Goal: Information Seeking & Learning: Understand process/instructions

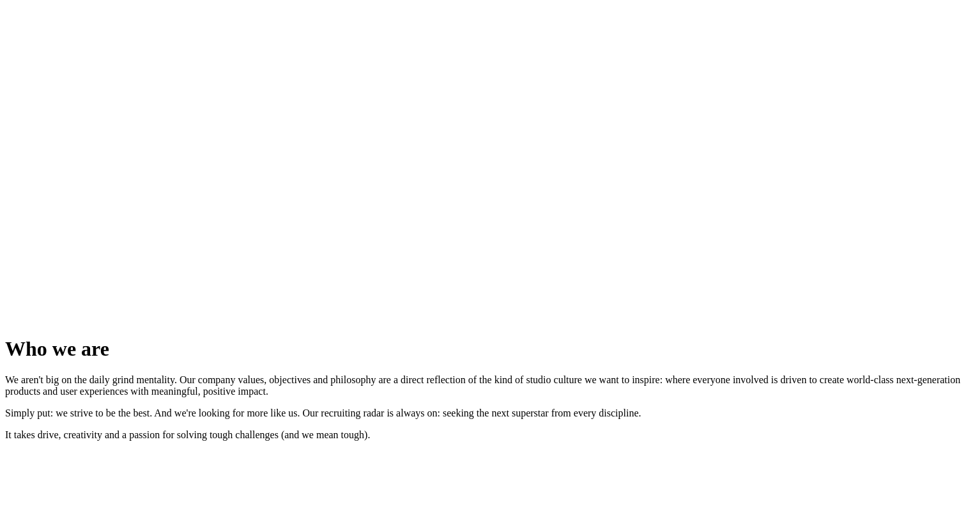
scroll to position [1540, 0]
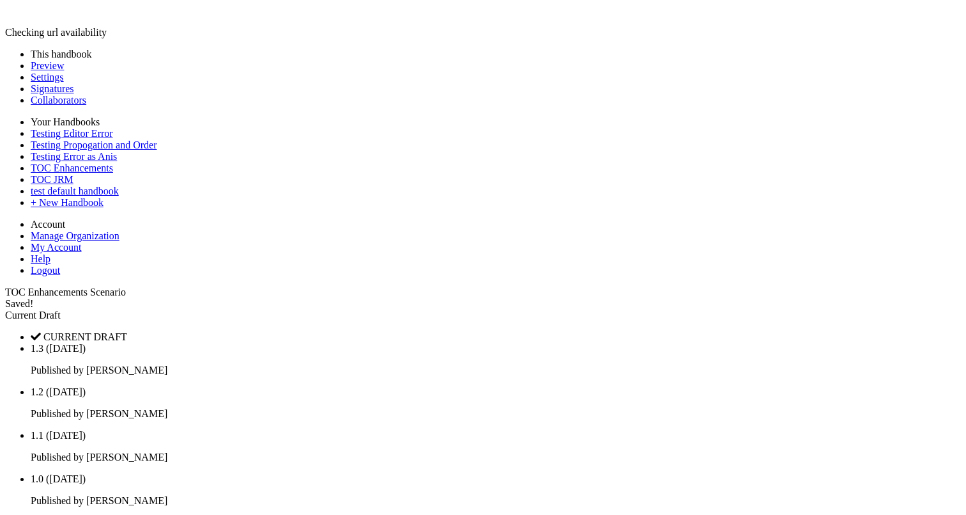
scroll to position [2288, 0]
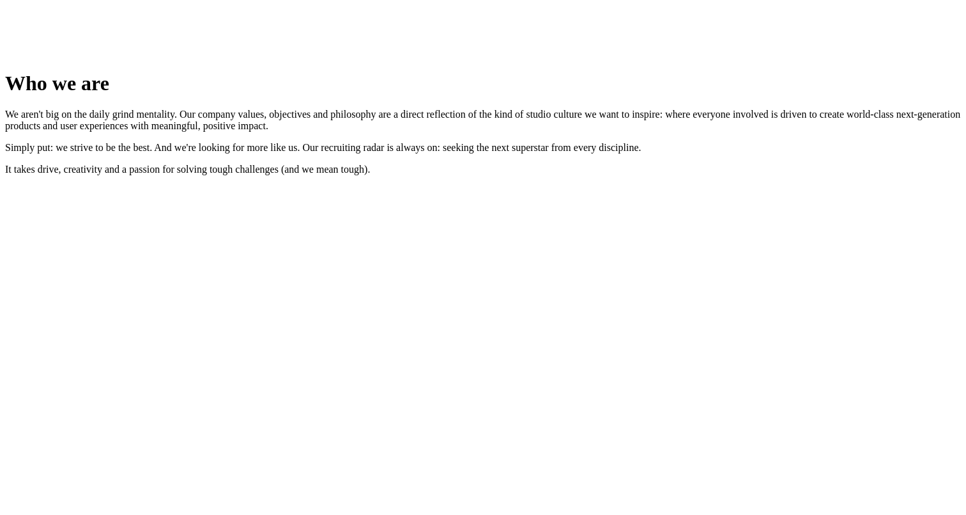
scroll to position [1809, 0]
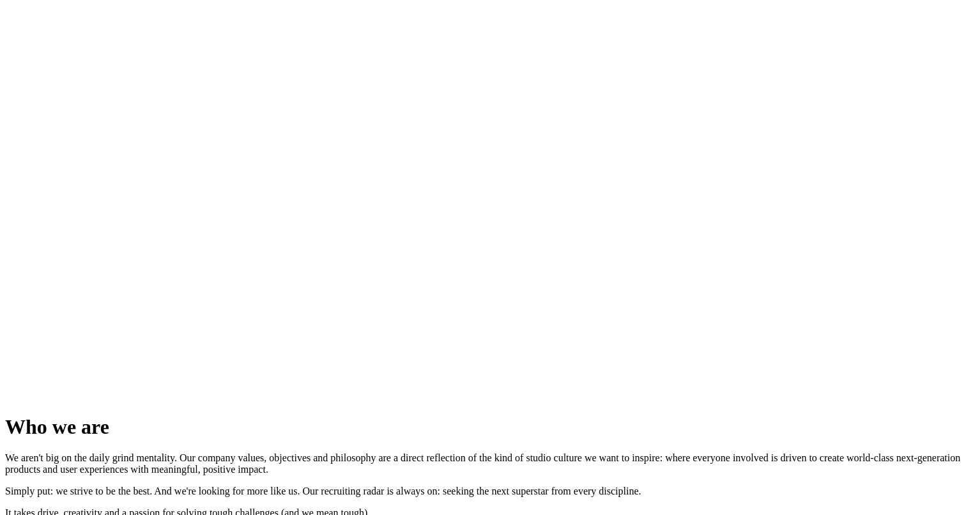
scroll to position [2034, 0]
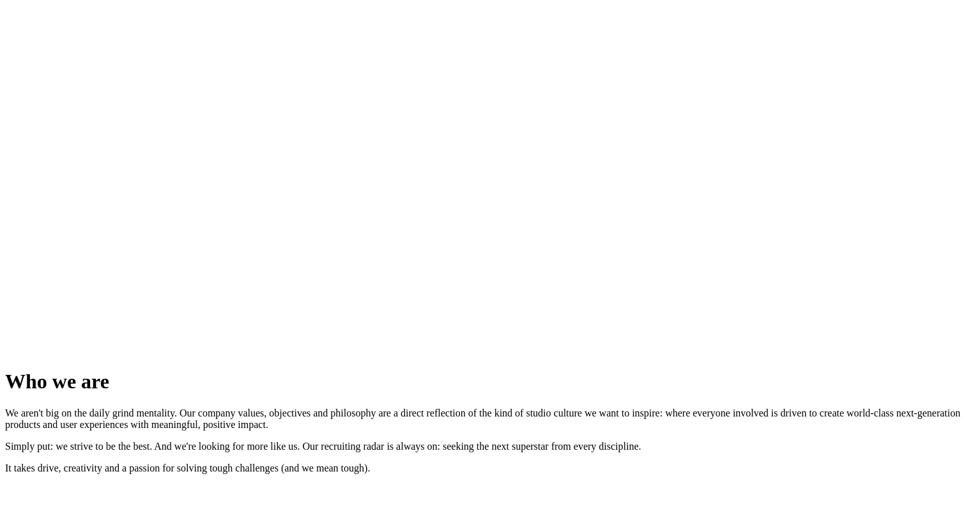
scroll to position [82, 0]
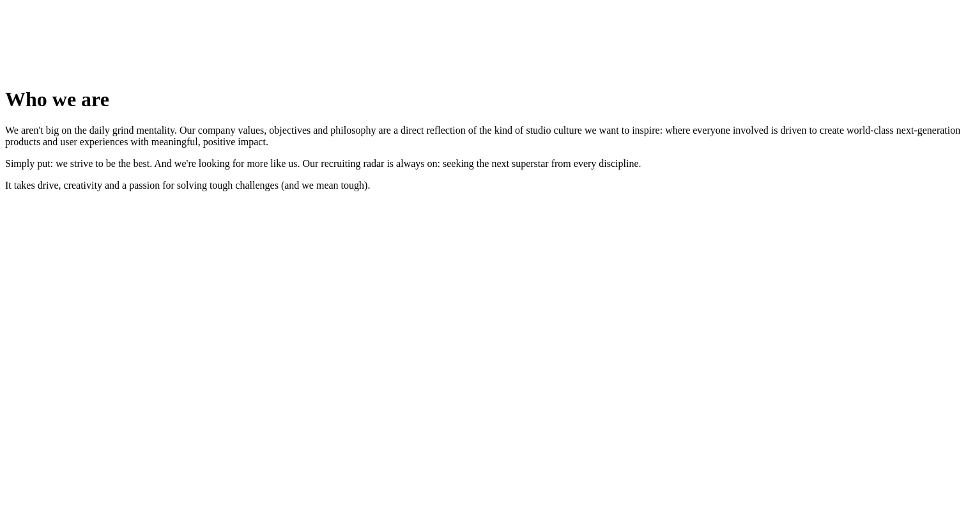
scroll to position [1809, 0]
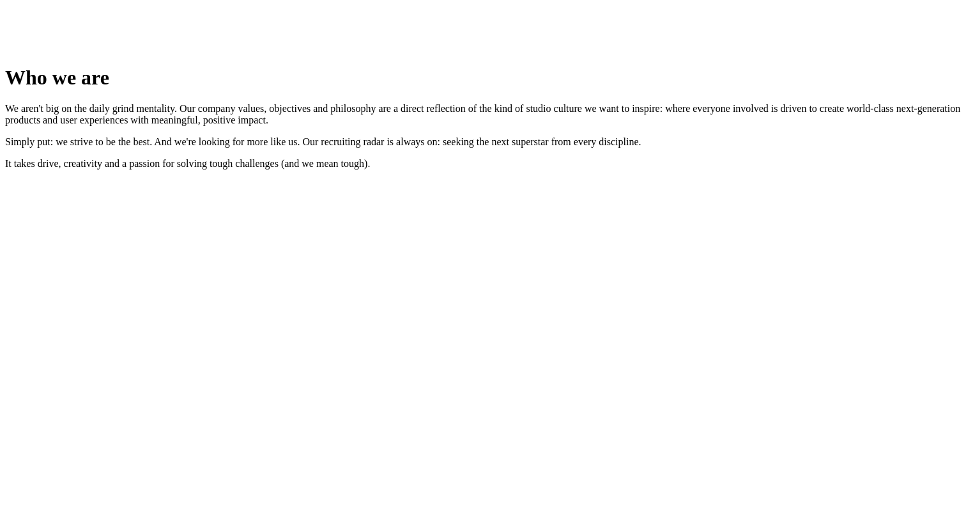
scroll to position [111, 0]
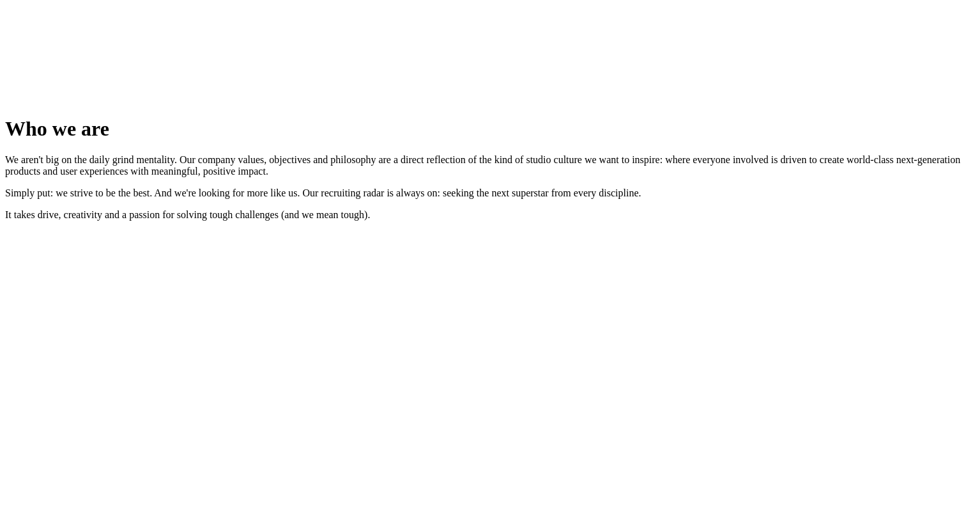
scroll to position [1809, 0]
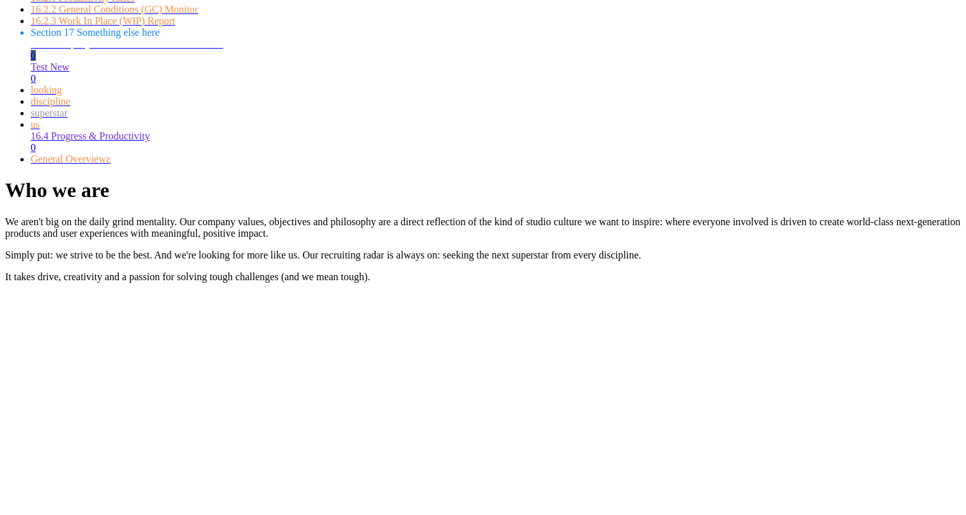
scroll to position [1095, 0]
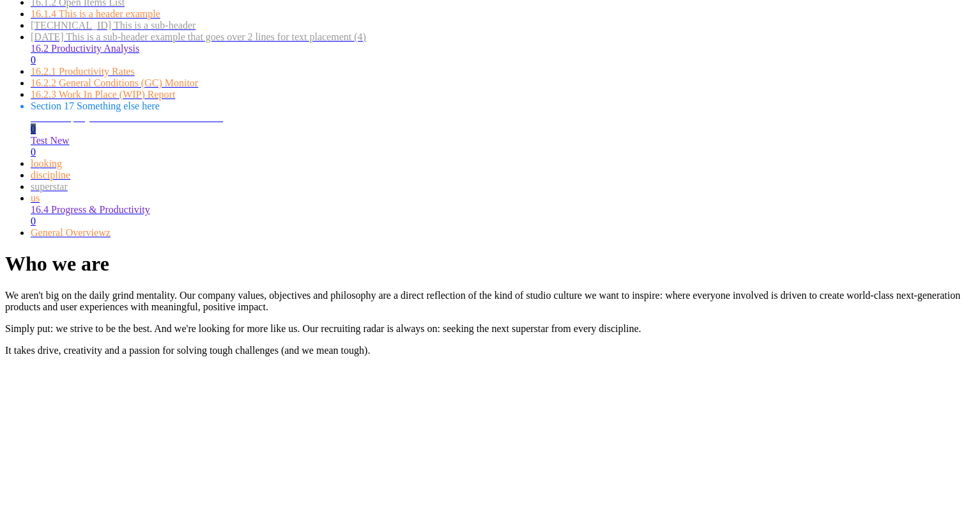
click at [88, 157] on link "Test New 0 5" at bounding box center [496, 146] width 931 height 22
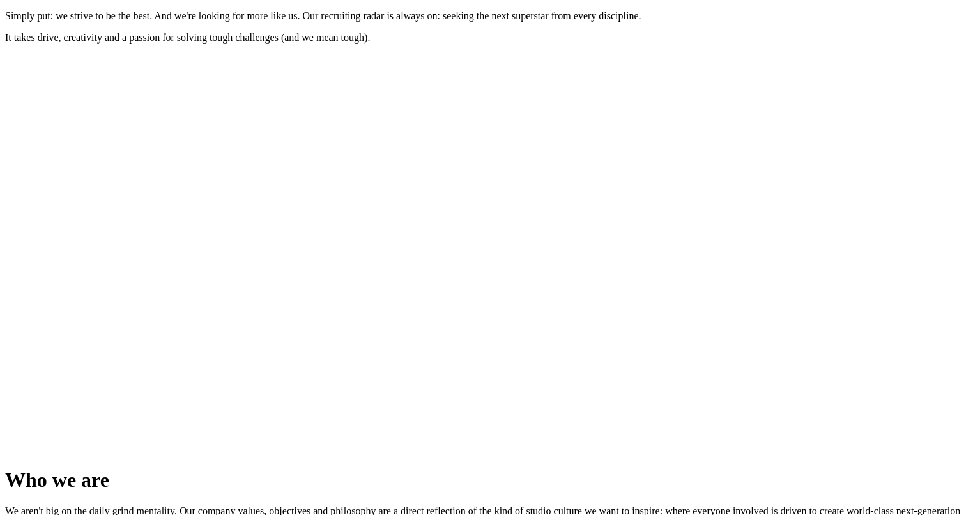
scroll to position [1460, 0]
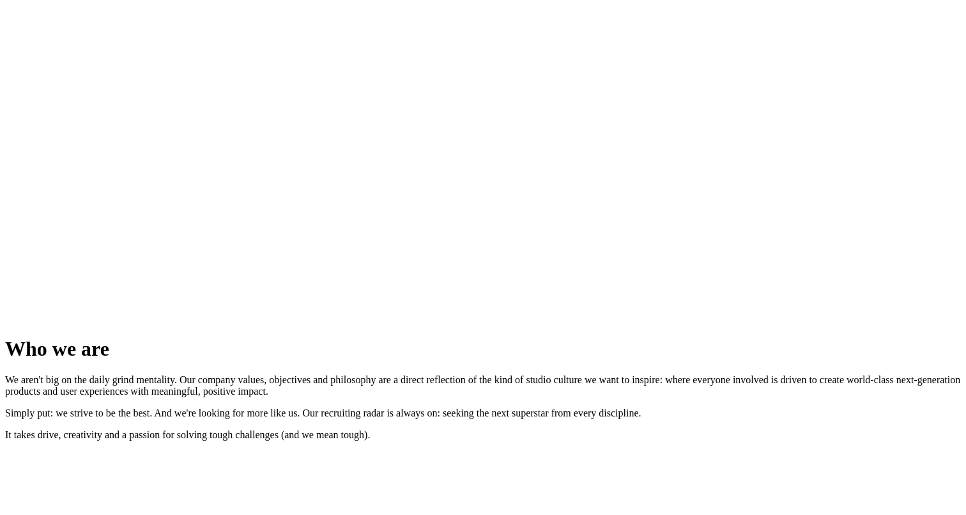
scroll to position [1540, 0]
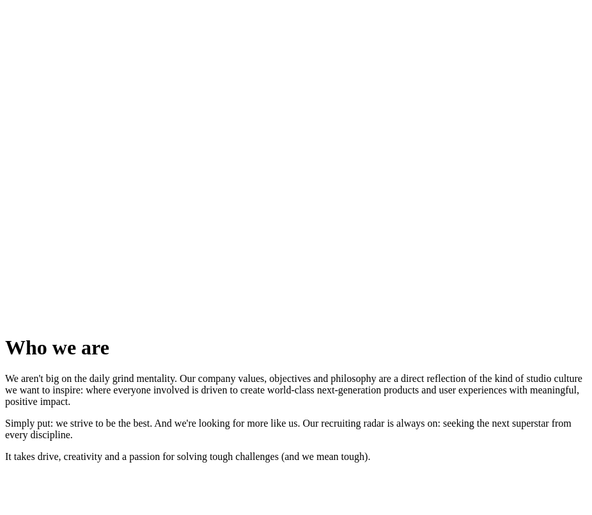
scroll to position [98, 0]
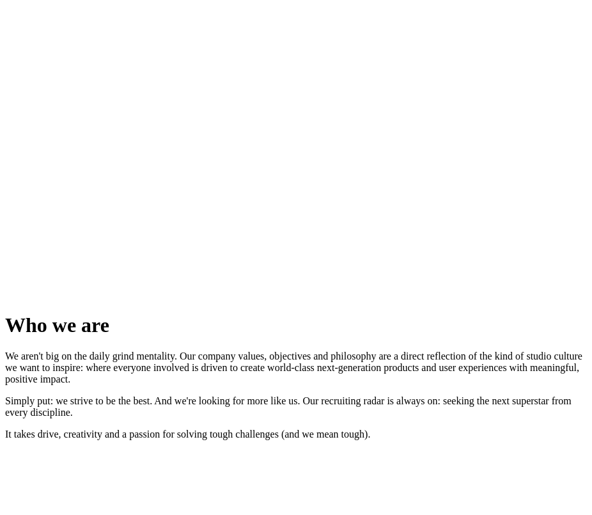
scroll to position [1563, 0]
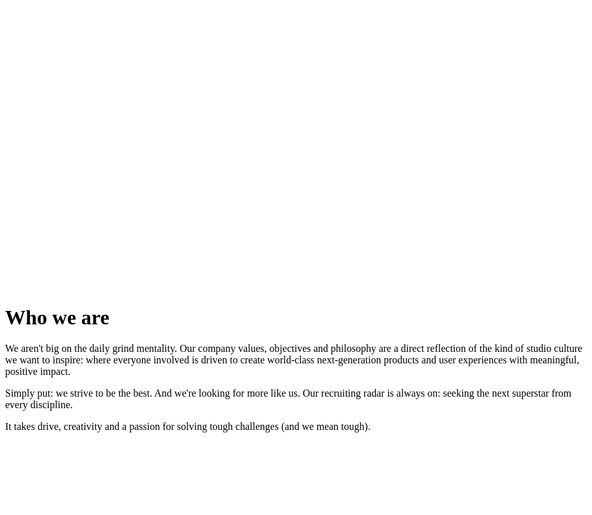
scroll to position [1970, 0]
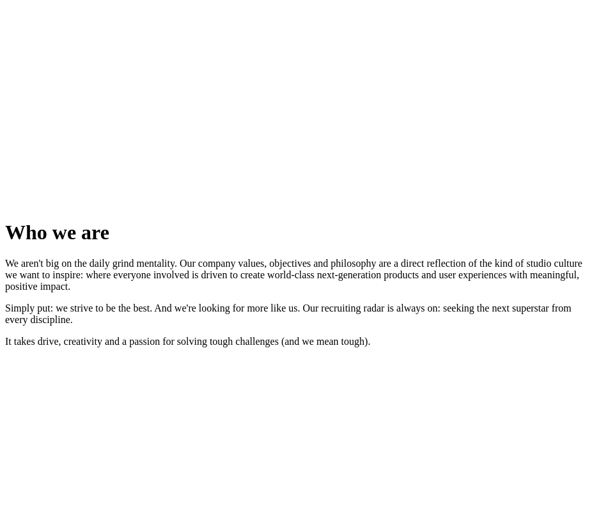
scroll to position [1656, 0]
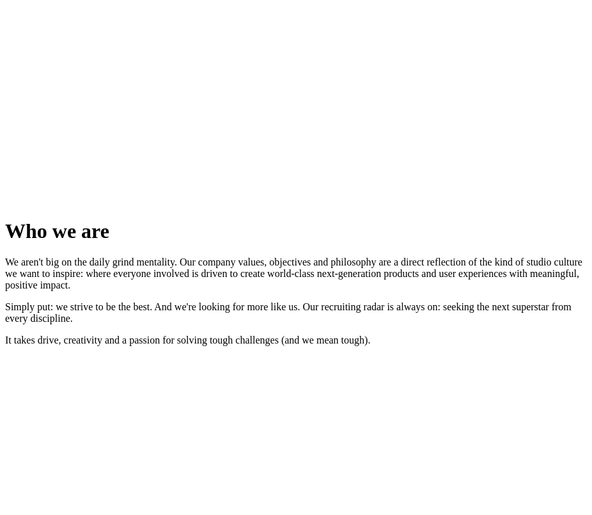
scroll to position [164, 0]
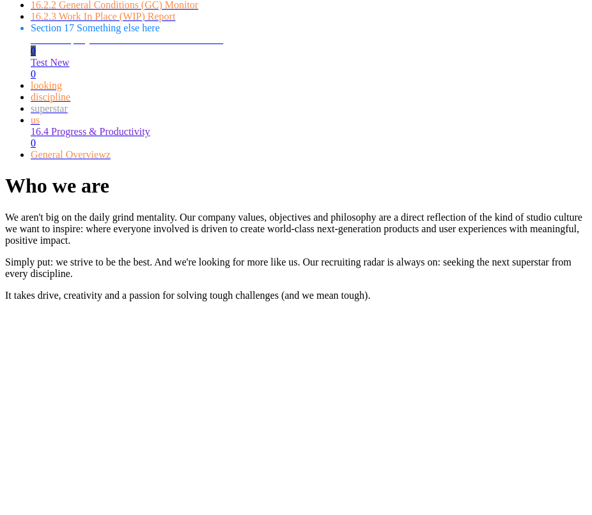
scroll to position [1172, 0]
click at [68, 92] on div "looking" at bounding box center [309, 87] width 556 height 12
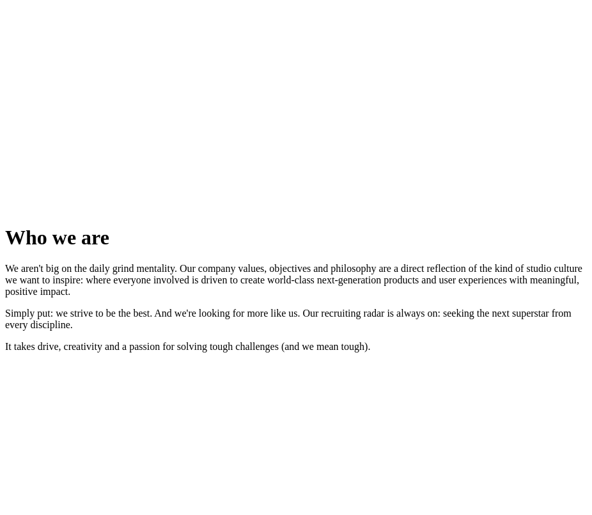
scroll to position [1656, 0]
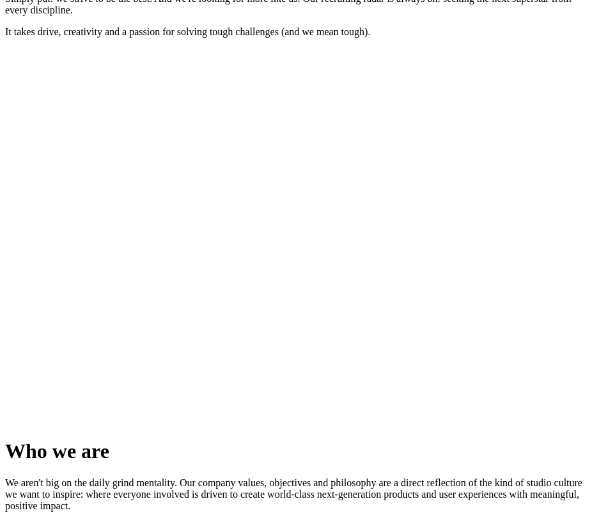
scroll to position [1970, 0]
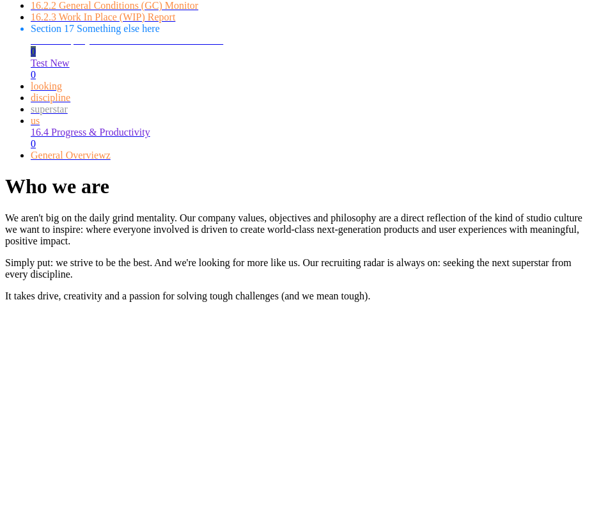
scroll to position [1163, 0]
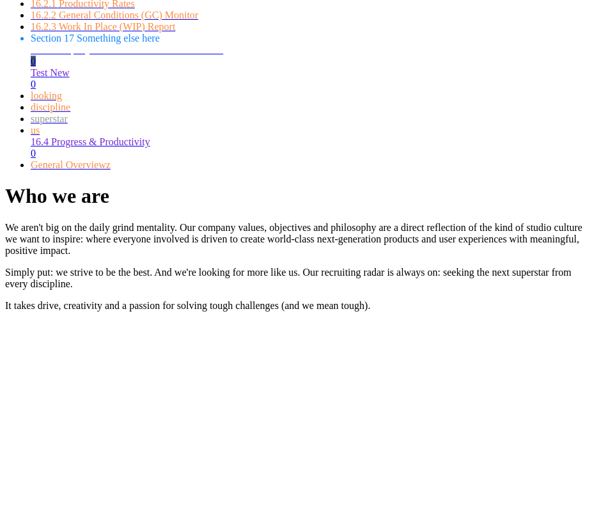
click at [97, 20] on span "16.2.2 General Conditions (GC) Monitor" at bounding box center [114, 15] width 167 height 11
click at [68, 112] on span "discipline" at bounding box center [51, 107] width 40 height 11
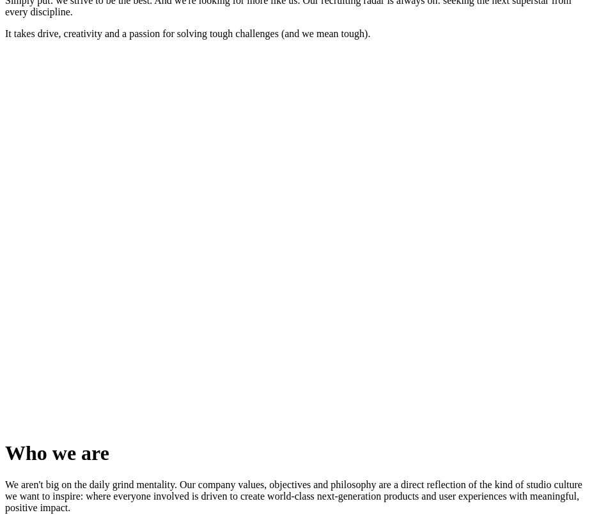
scroll to position [1970, 0]
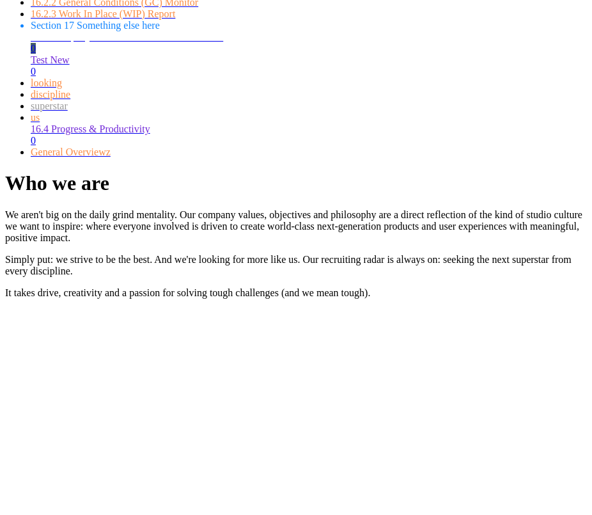
scroll to position [1172, 0]
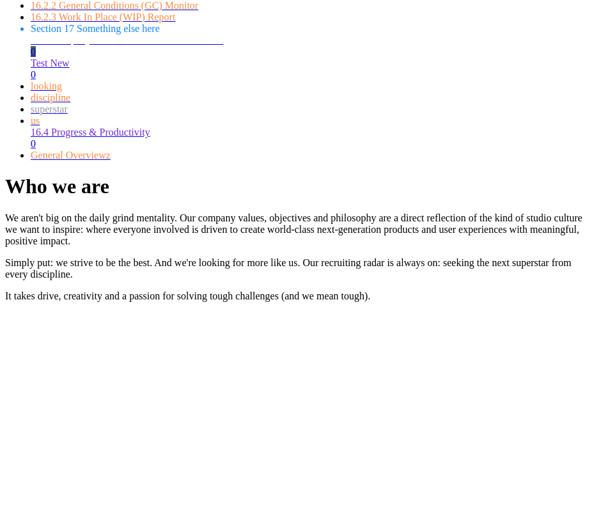
click at [99, 92] on div "looking" at bounding box center [309, 87] width 556 height 12
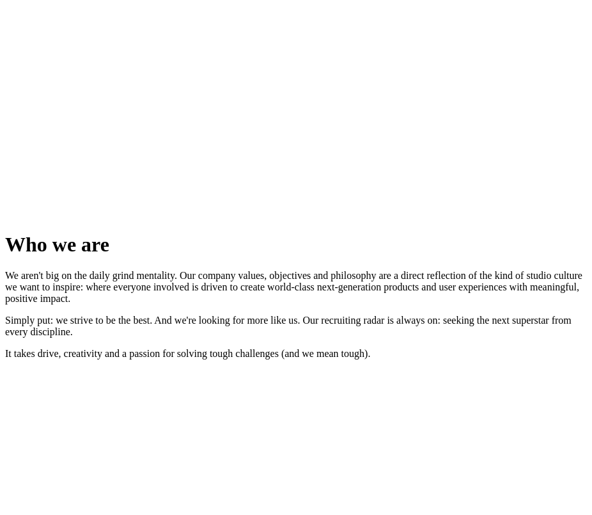
scroll to position [1656, 0]
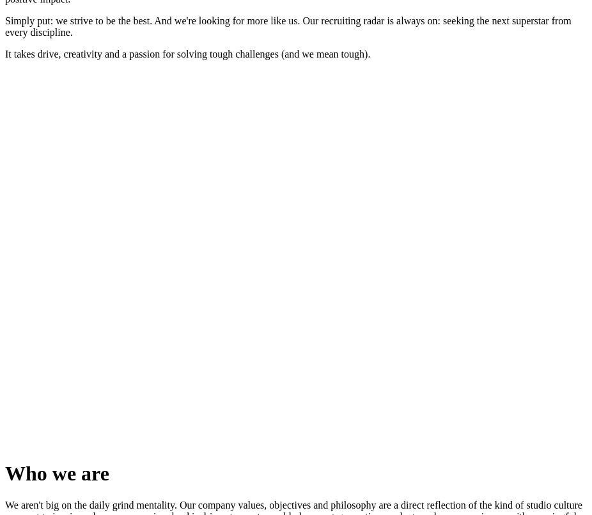
scroll to position [1970, 0]
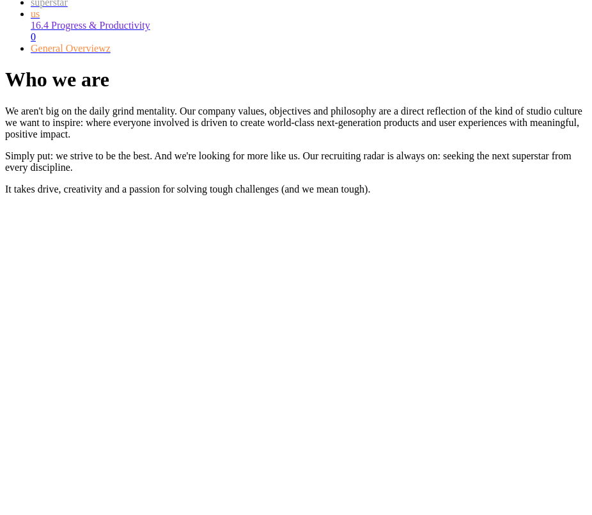
scroll to position [1172, 0]
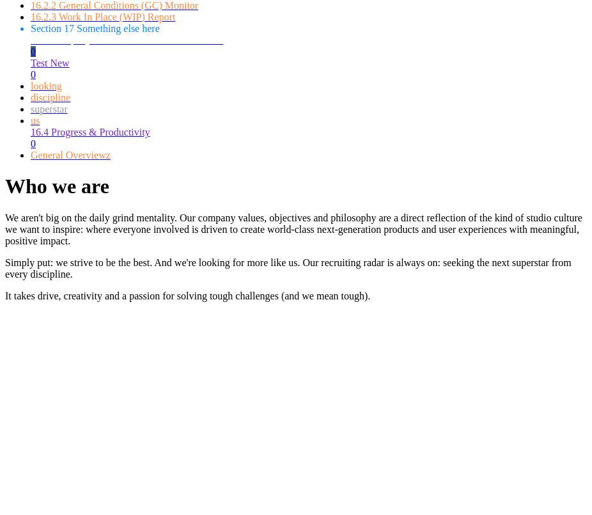
click at [76, 80] on link "Test New 0 5" at bounding box center [309, 69] width 556 height 22
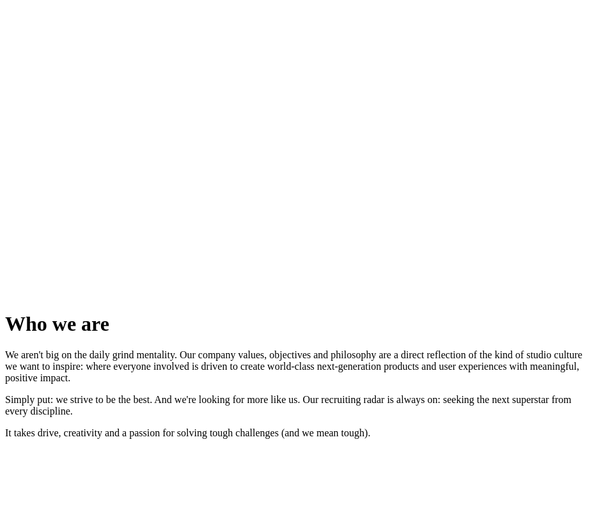
scroll to position [1563, 0]
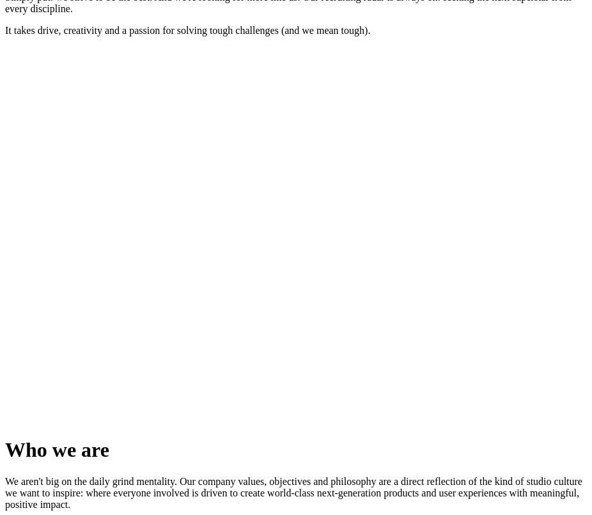
scroll to position [1970, 0]
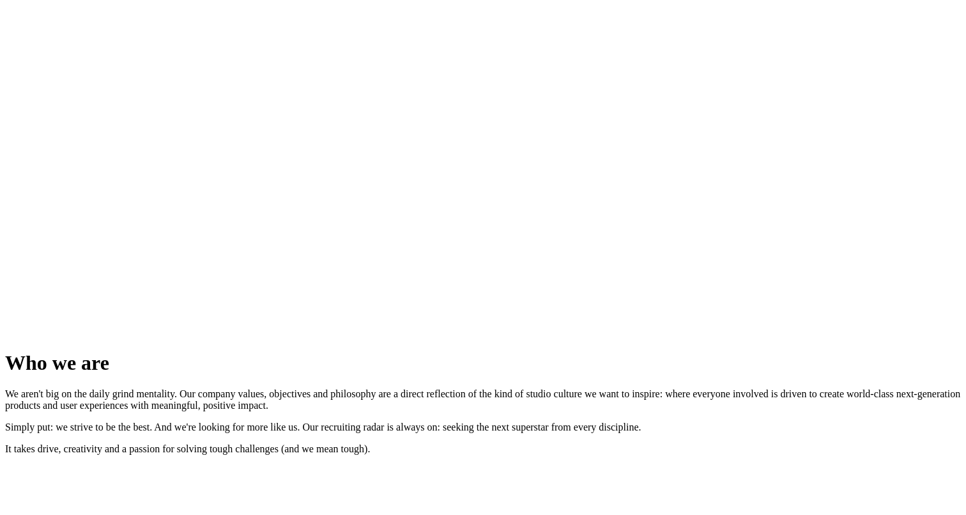
scroll to position [1460, 0]
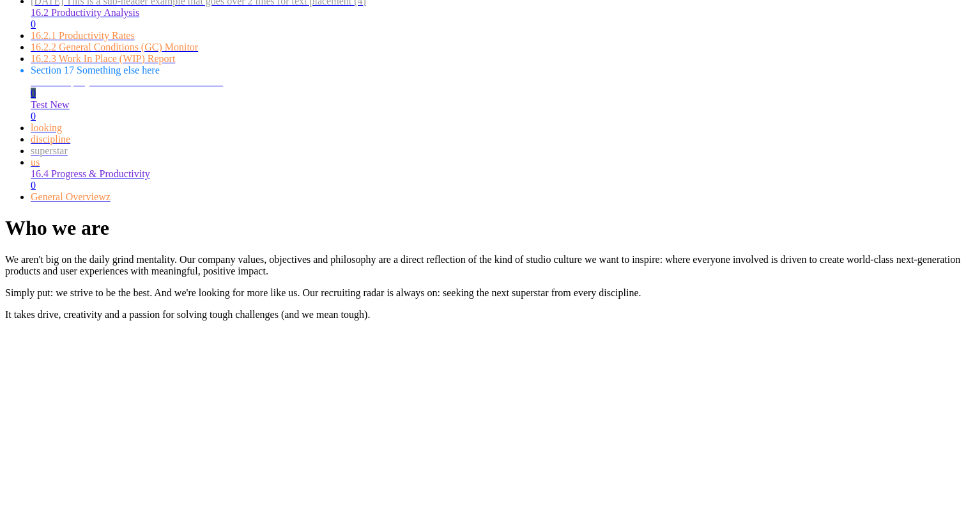
scroll to position [1095, 0]
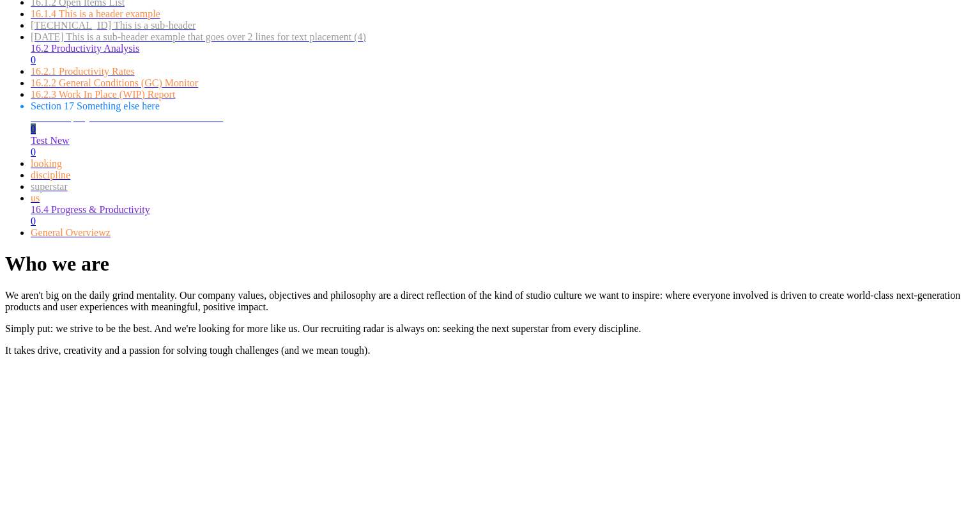
click at [75, 157] on link "Test New 0 5" at bounding box center [496, 146] width 931 height 22
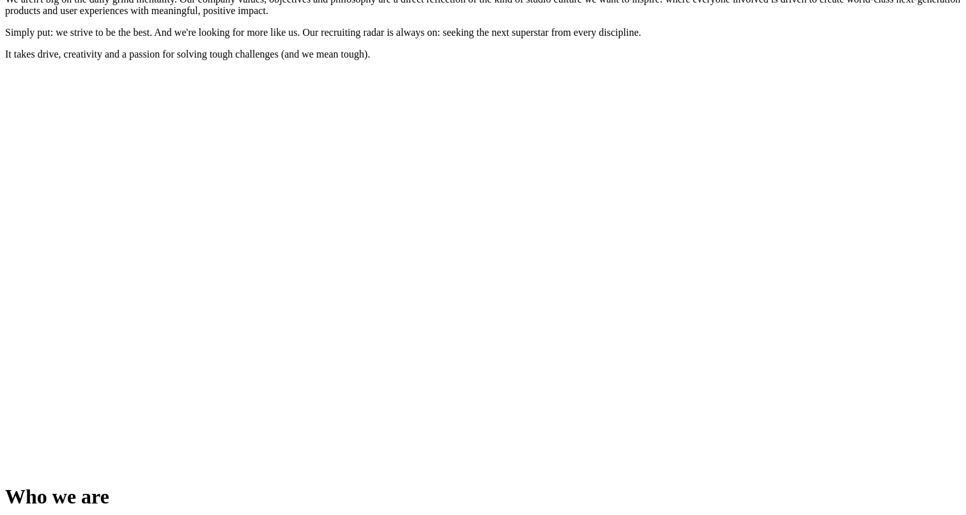
scroll to position [1460, 0]
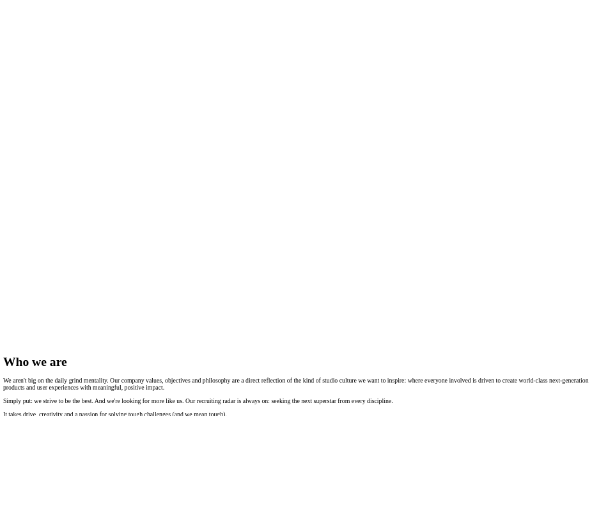
scroll to position [104, 0]
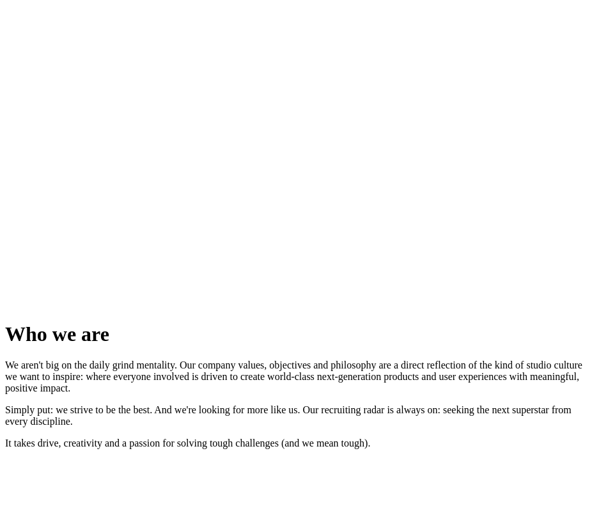
scroll to position [1563, 0]
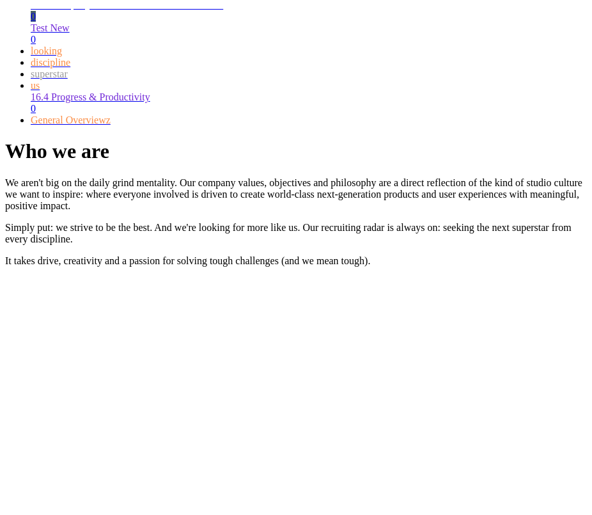
scroll to position [1172, 0]
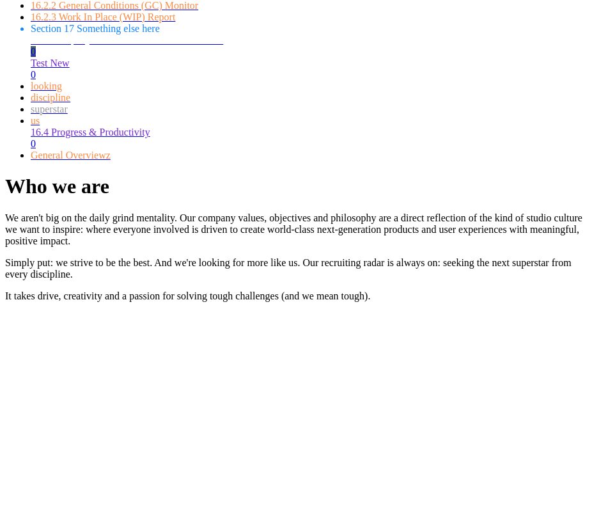
click at [89, 80] on link "Test New 0 5" at bounding box center [309, 69] width 556 height 22
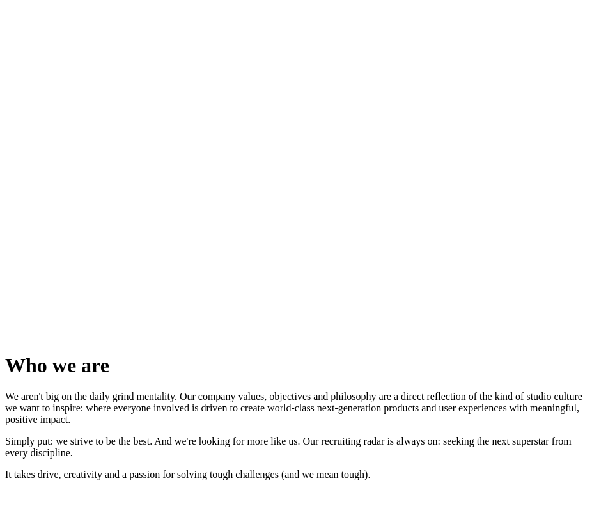
scroll to position [1563, 0]
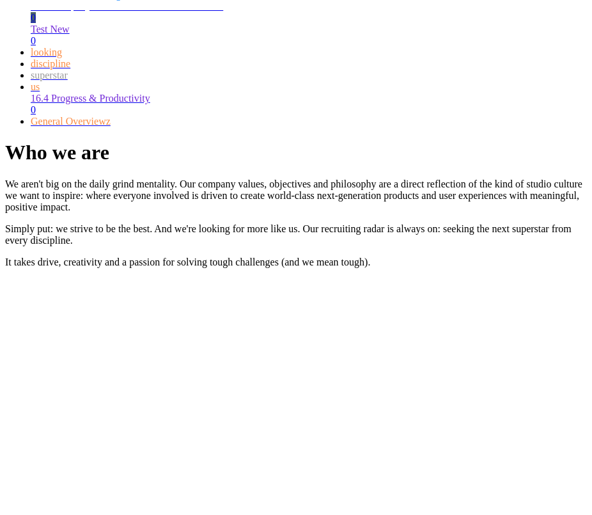
scroll to position [1172, 0]
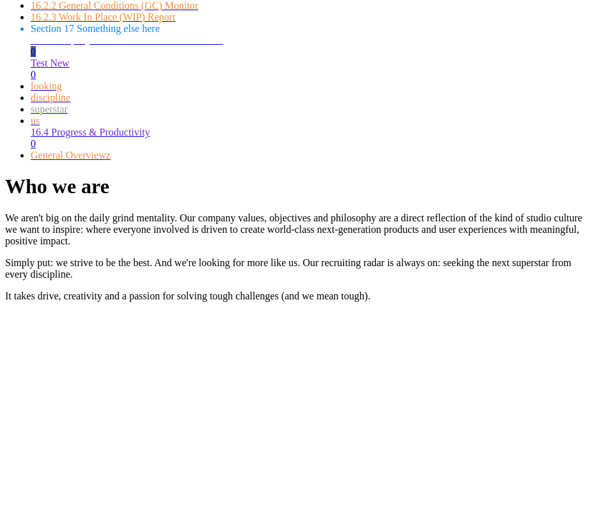
click at [68, 114] on span "superstar" at bounding box center [49, 109] width 37 height 11
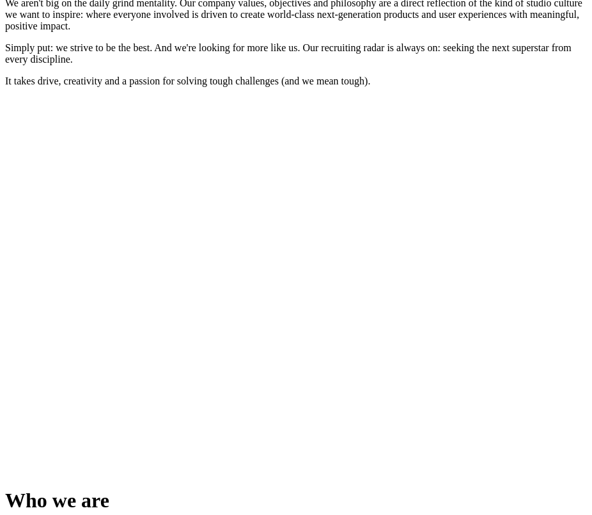
scroll to position [1916, 0]
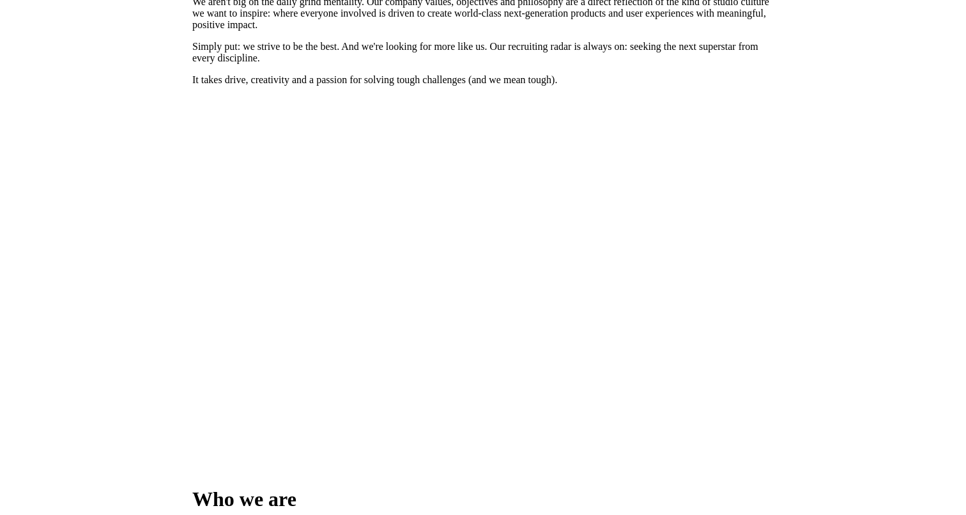
scroll to position [163, 0]
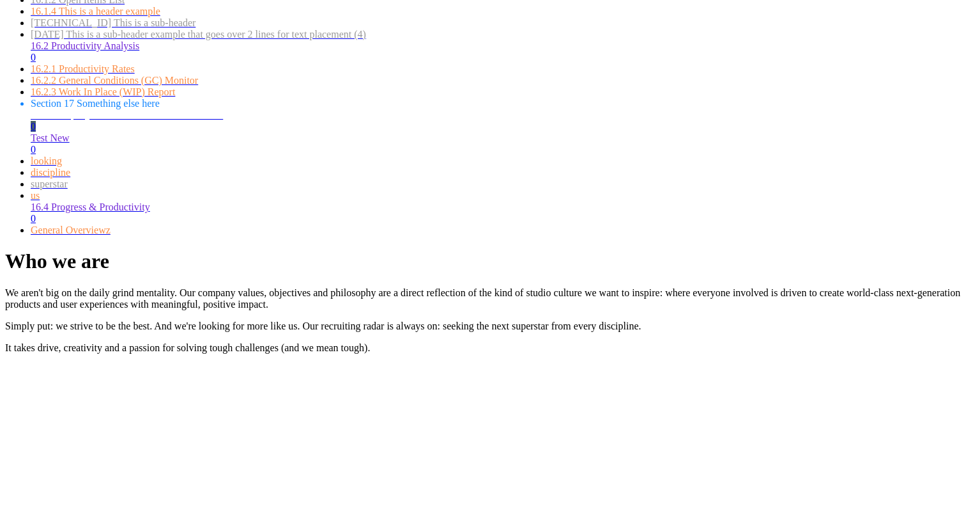
scroll to position [1095, 0]
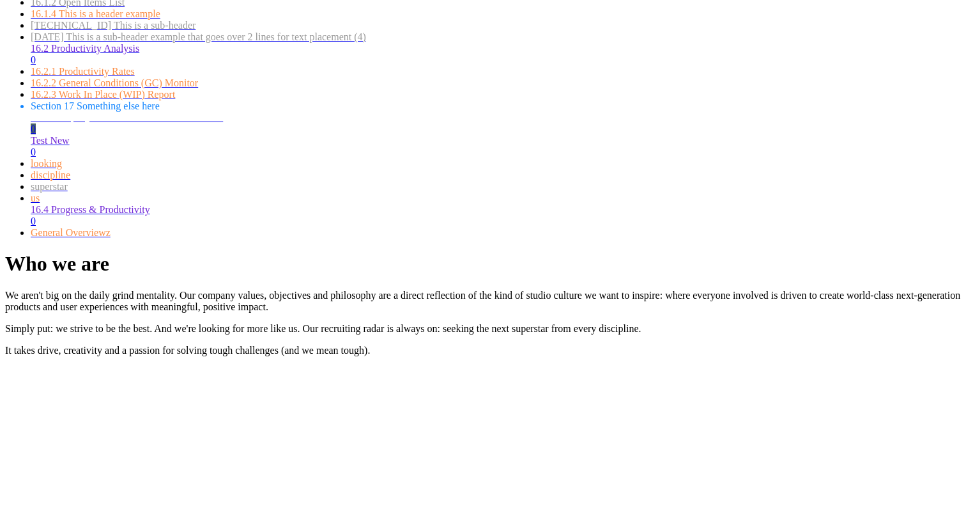
click at [73, 157] on link "Test New 0 5" at bounding box center [496, 146] width 931 height 22
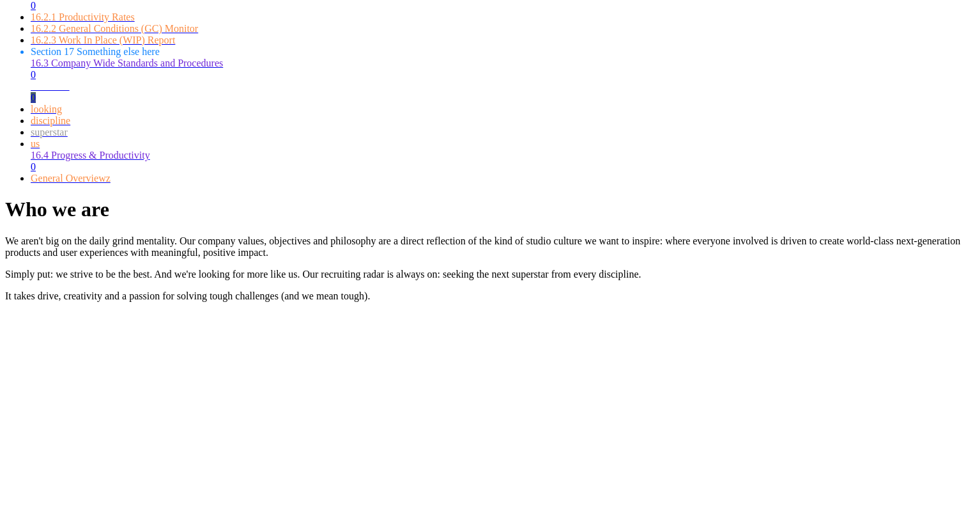
scroll to position [1460, 0]
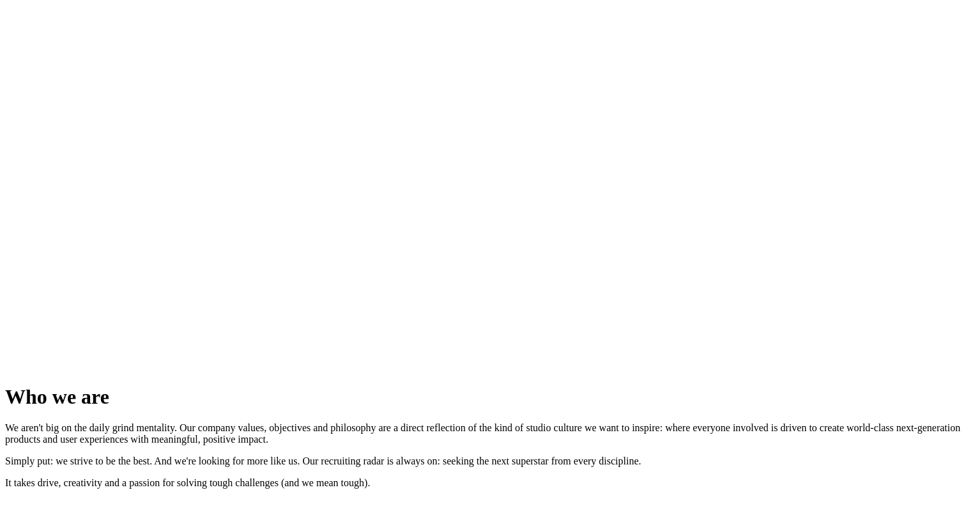
scroll to position [1495, 0]
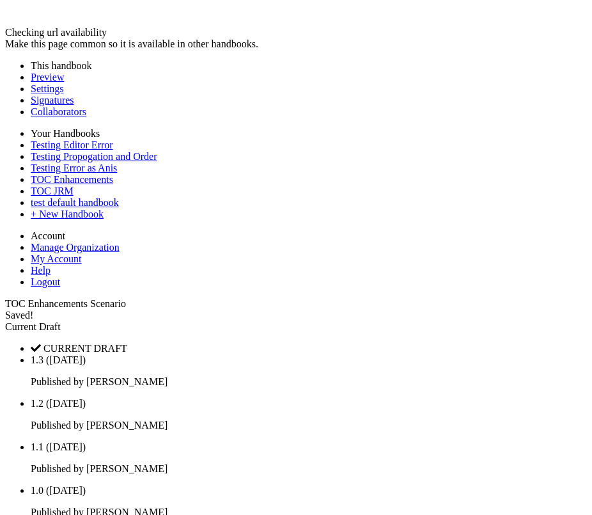
scroll to position [2130, 0]
type input "**********"
type input "********"
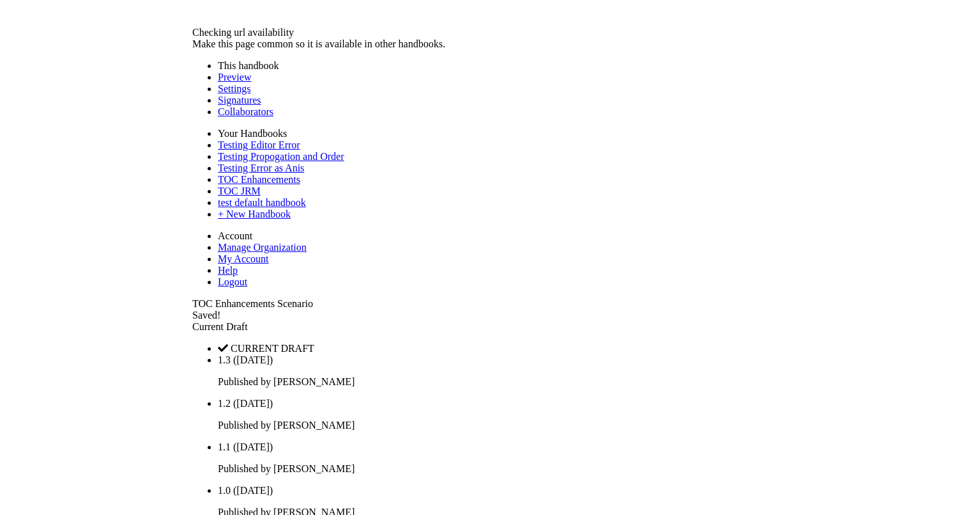
scroll to position [173, 0]
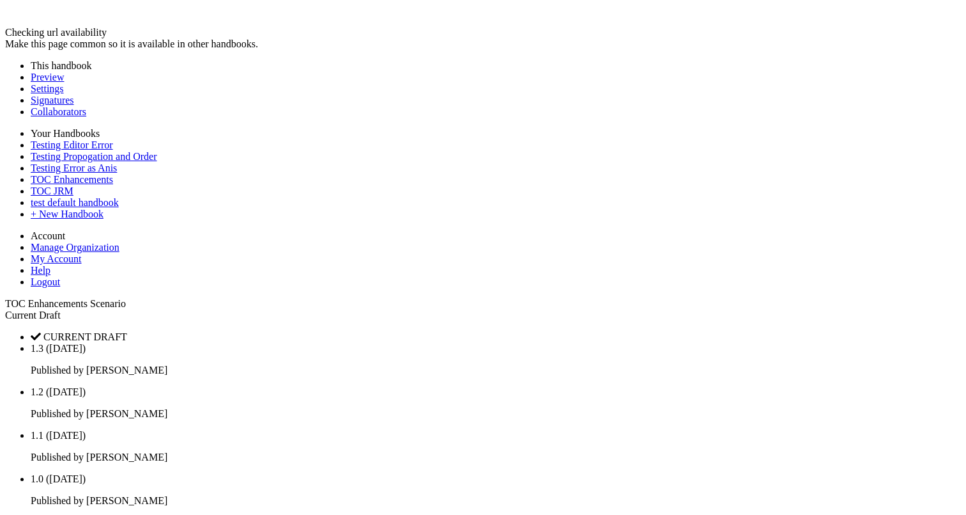
type input "*********"
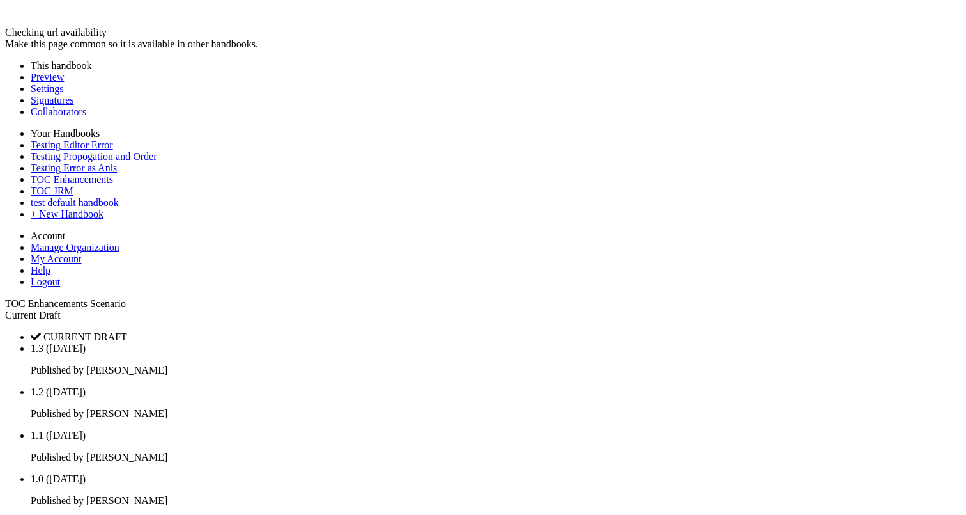
scroll to position [60, 0]
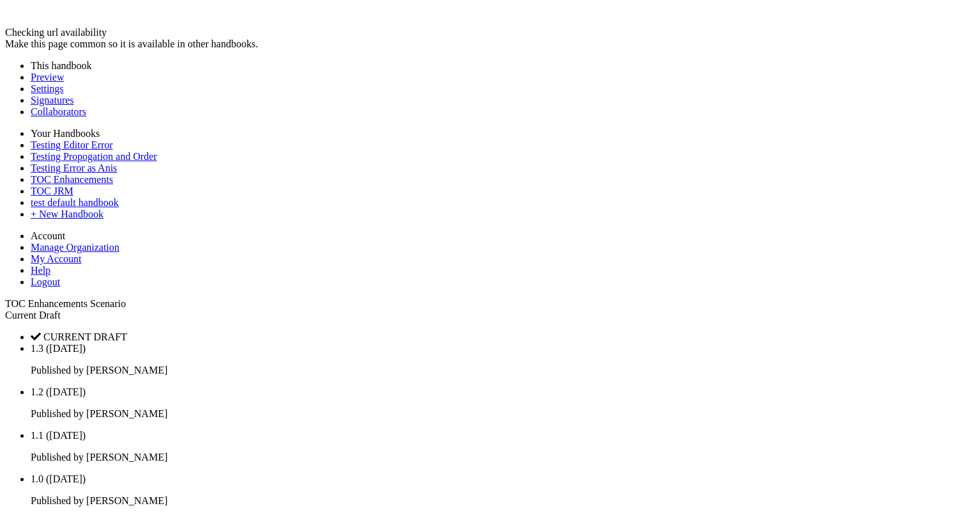
scroll to position [1498, 0]
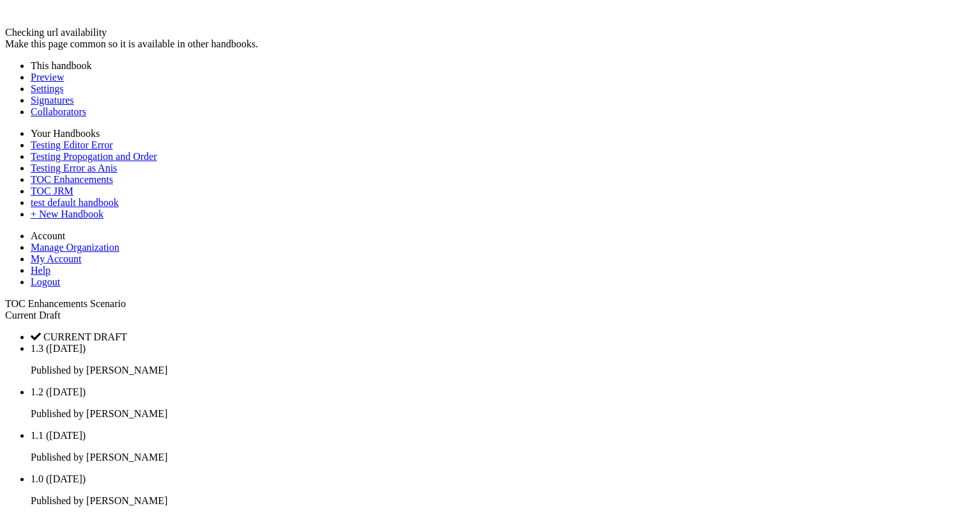
scroll to position [395, 0]
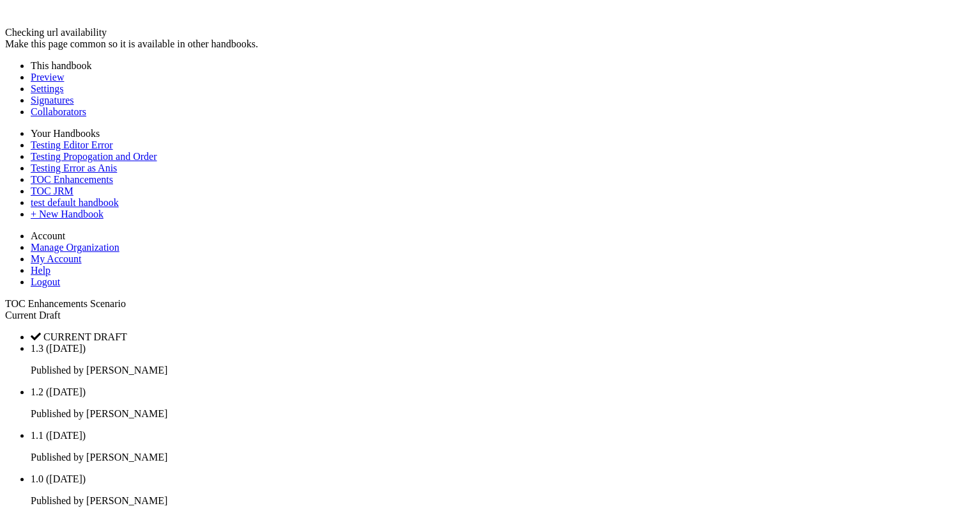
scroll to position [1635, 0]
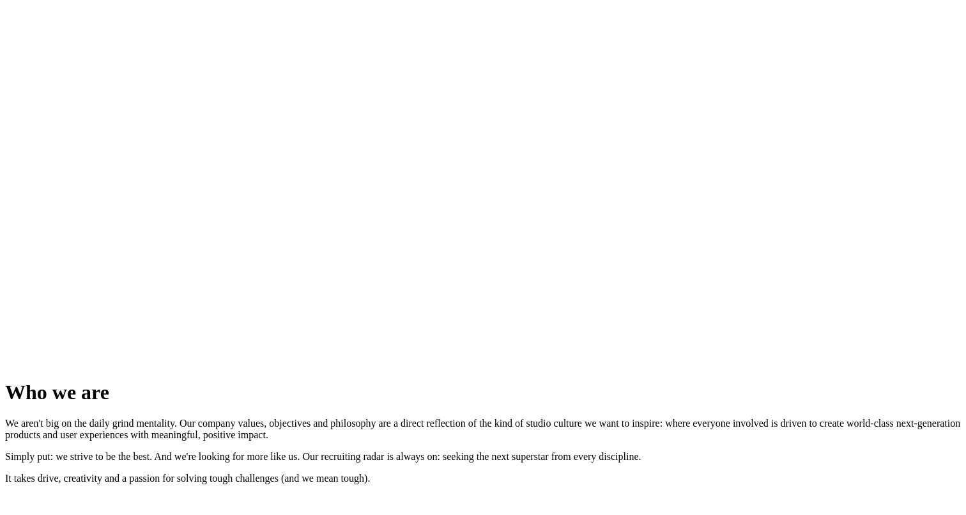
scroll to position [172, 0]
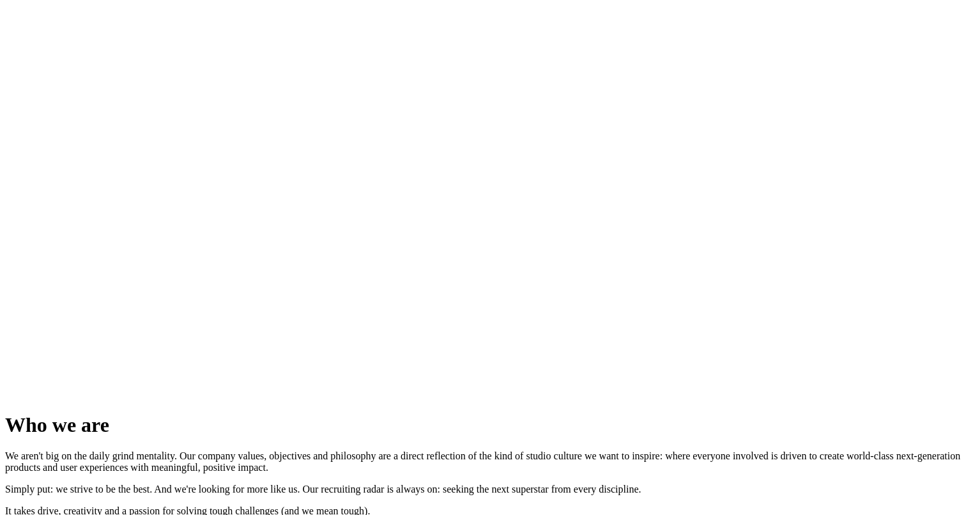
scroll to position [1460, 0]
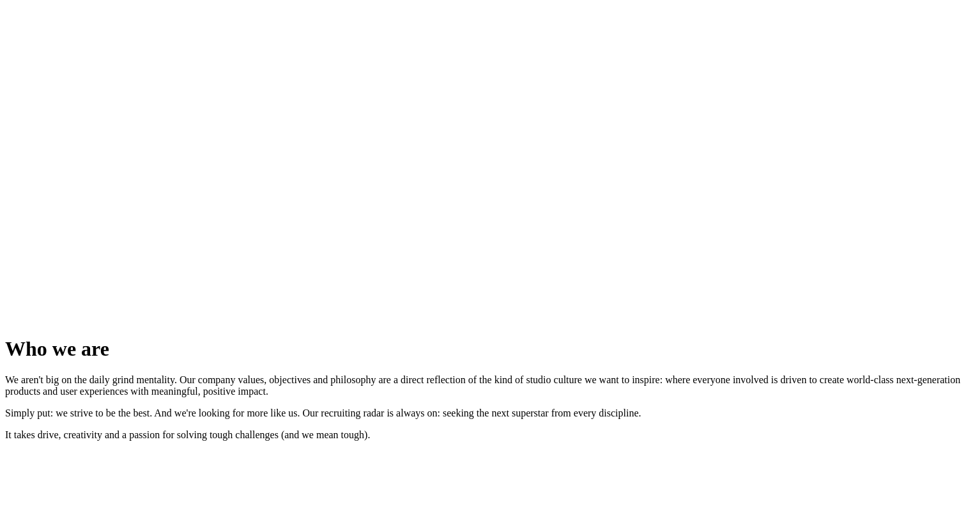
scroll to position [1540, 0]
